Goal: Transaction & Acquisition: Download file/media

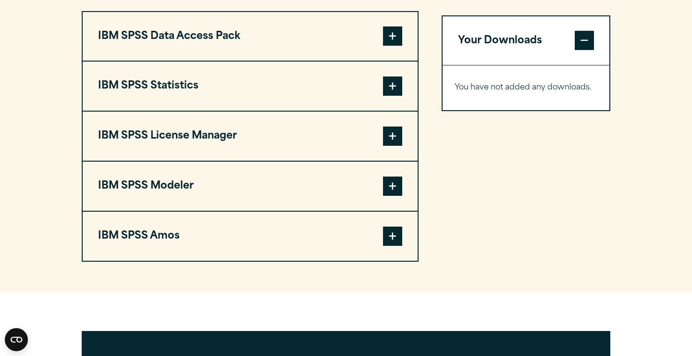
scroll to position [756, 0]
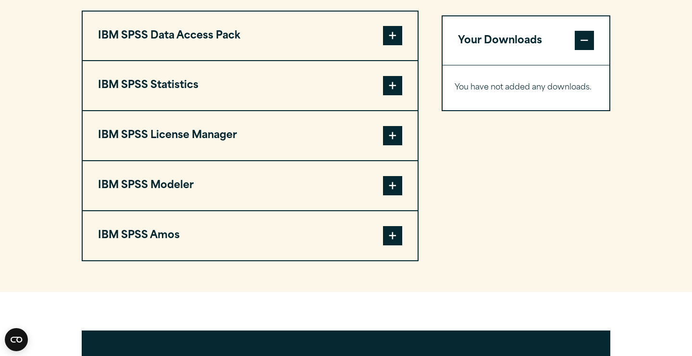
click at [393, 95] on span at bounding box center [392, 85] width 19 height 19
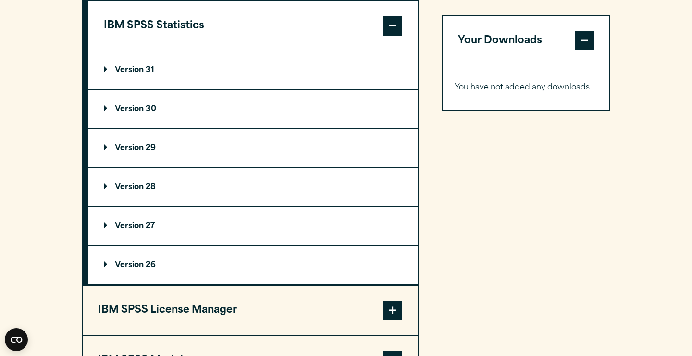
scroll to position [826, 0]
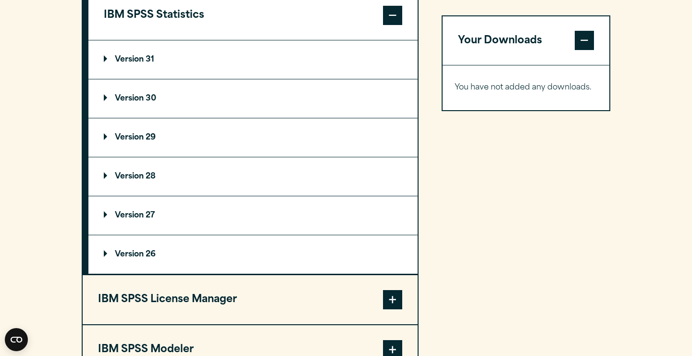
click at [141, 63] on p "Version 31" at bounding box center [129, 60] width 50 height 8
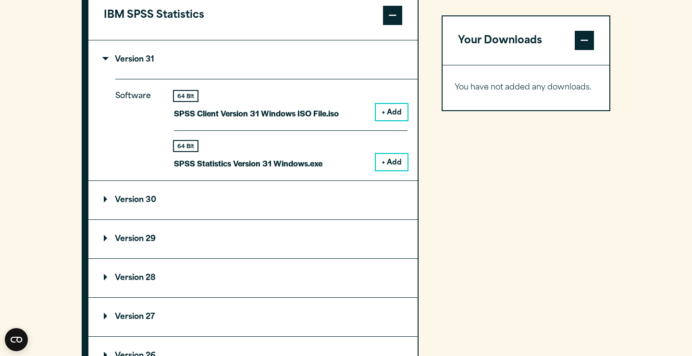
click at [150, 204] on p "Version 30" at bounding box center [130, 200] width 52 height 8
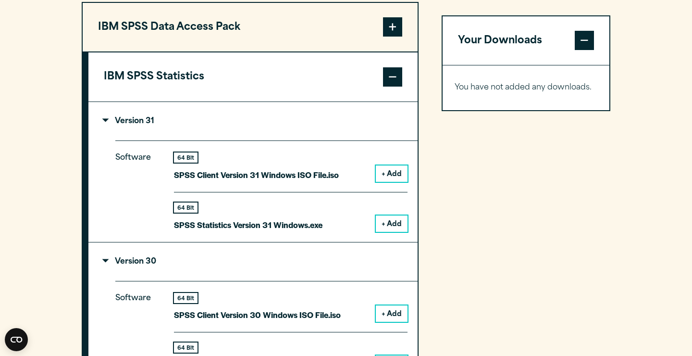
scroll to position [505, 0]
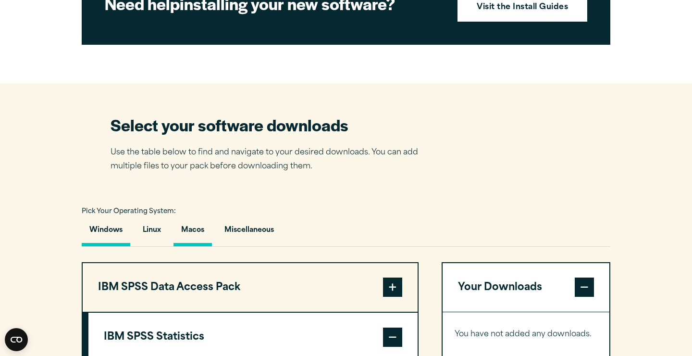
click at [199, 246] on button "Macos" at bounding box center [193, 232] width 38 height 27
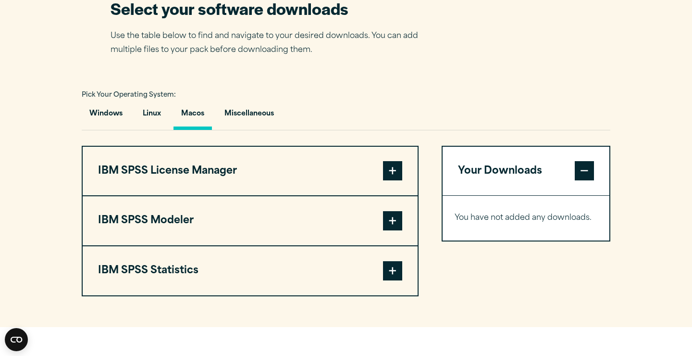
scroll to position [661, 0]
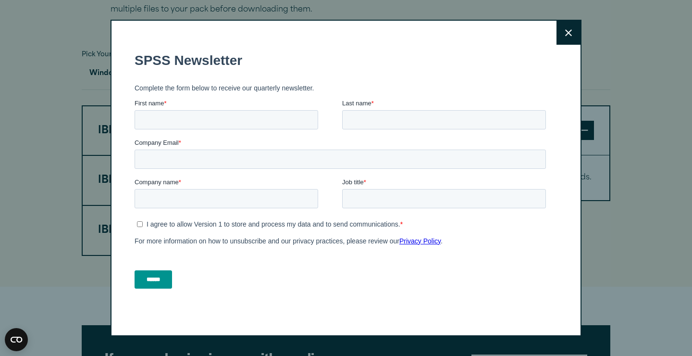
click at [575, 36] on button "Close" at bounding box center [569, 33] width 24 height 24
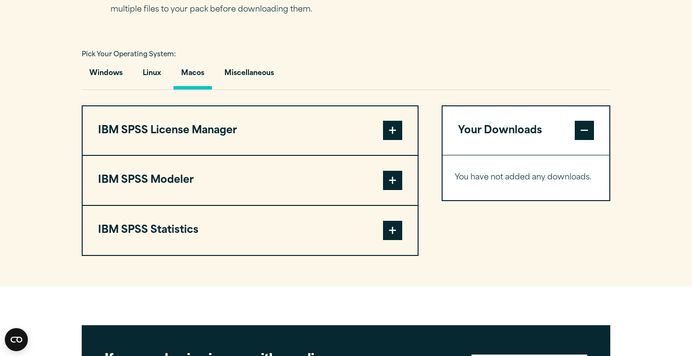
click at [392, 240] on span at bounding box center [392, 230] width 19 height 19
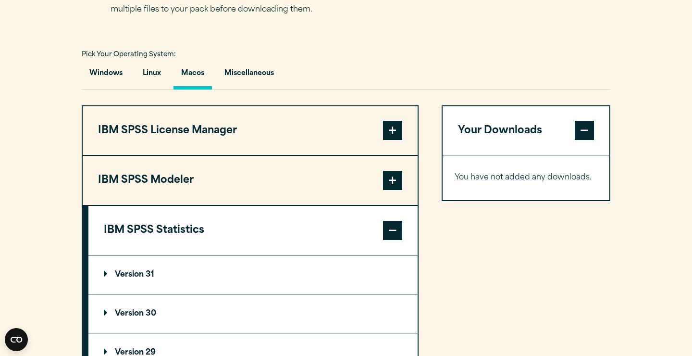
scroll to position [785, 0]
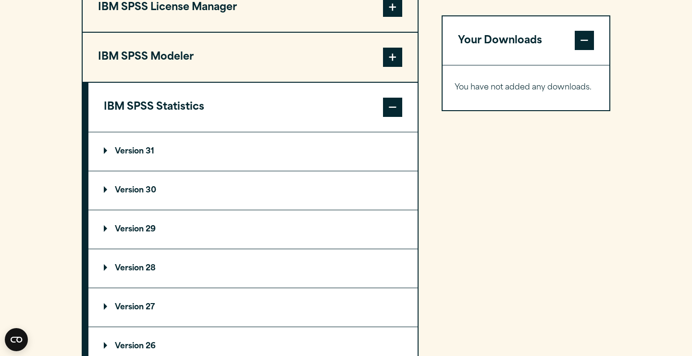
click at [138, 210] on summary "Version 30" at bounding box center [252, 190] width 329 height 38
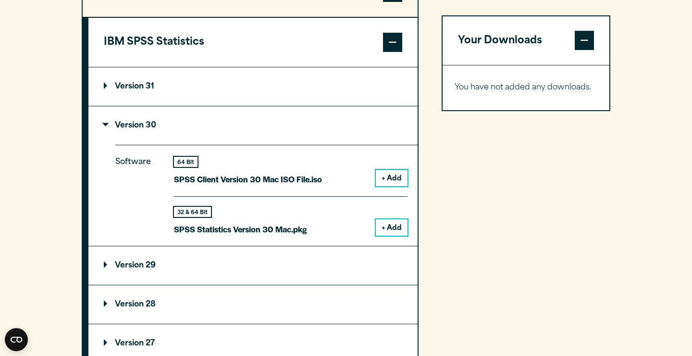
scroll to position [856, 0]
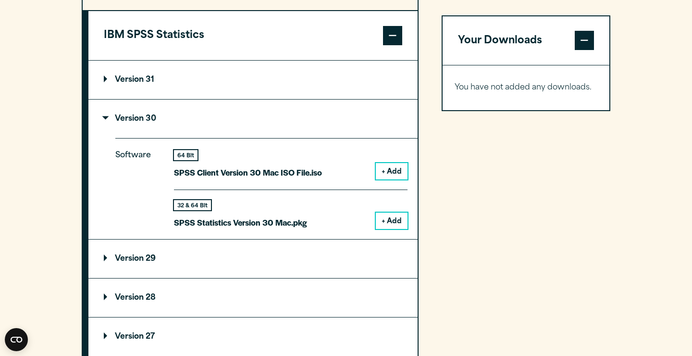
click at [388, 229] on button "+ Add" at bounding box center [392, 220] width 32 height 16
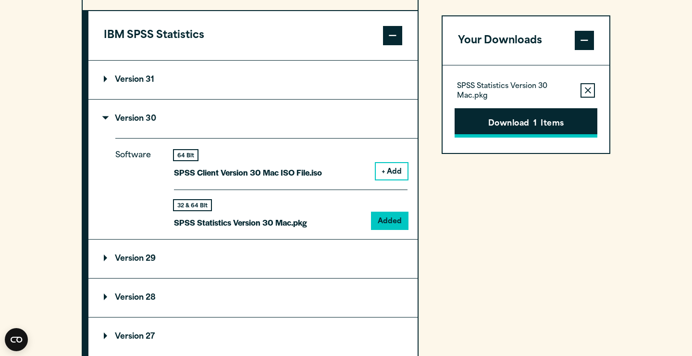
click at [515, 127] on button "Download 1 Items" at bounding box center [526, 123] width 143 height 30
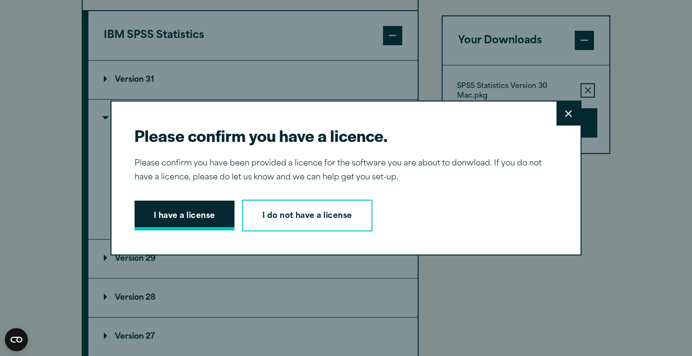
click at [195, 221] on button "I have a license" at bounding box center [185, 215] width 100 height 30
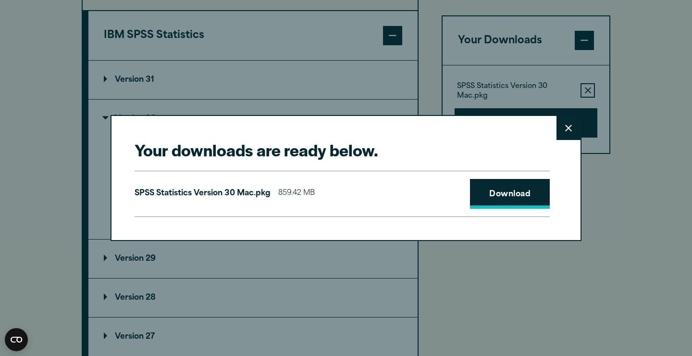
click at [526, 189] on link "Download" at bounding box center [510, 194] width 80 height 30
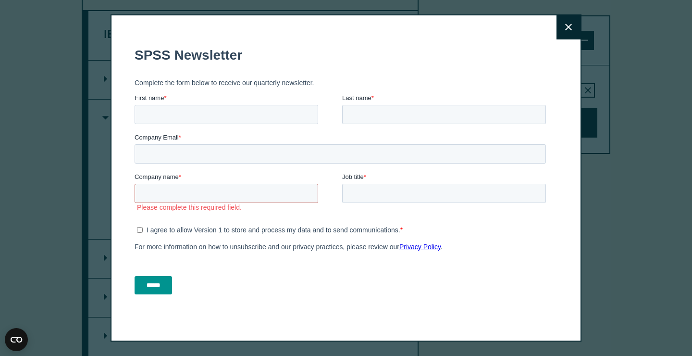
click at [574, 22] on button "Close" at bounding box center [569, 27] width 24 height 24
